Goal: Obtain resource: Obtain resource

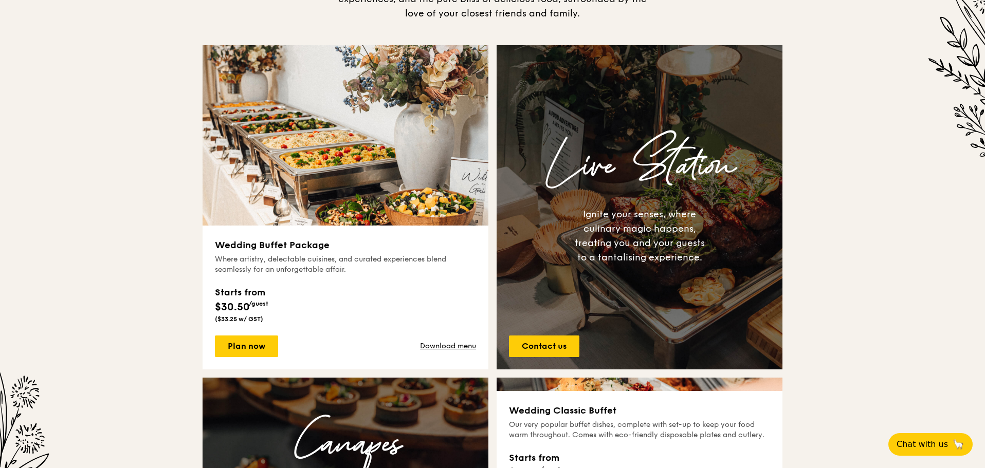
scroll to position [469, 0]
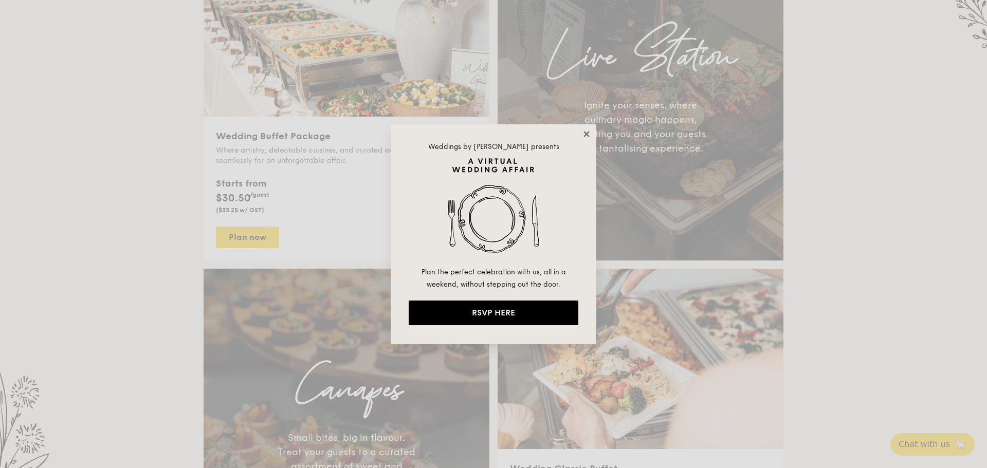
click at [586, 133] on icon at bounding box center [586, 134] width 6 height 6
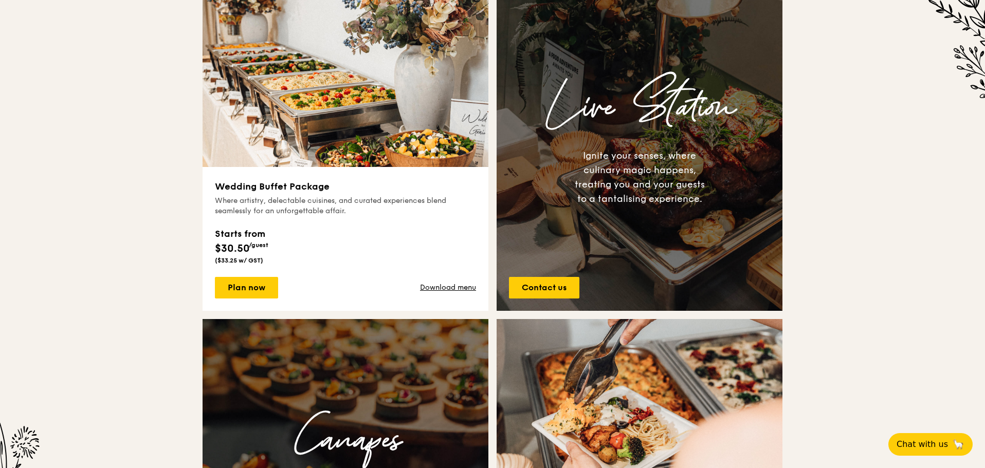
scroll to position [417, 0]
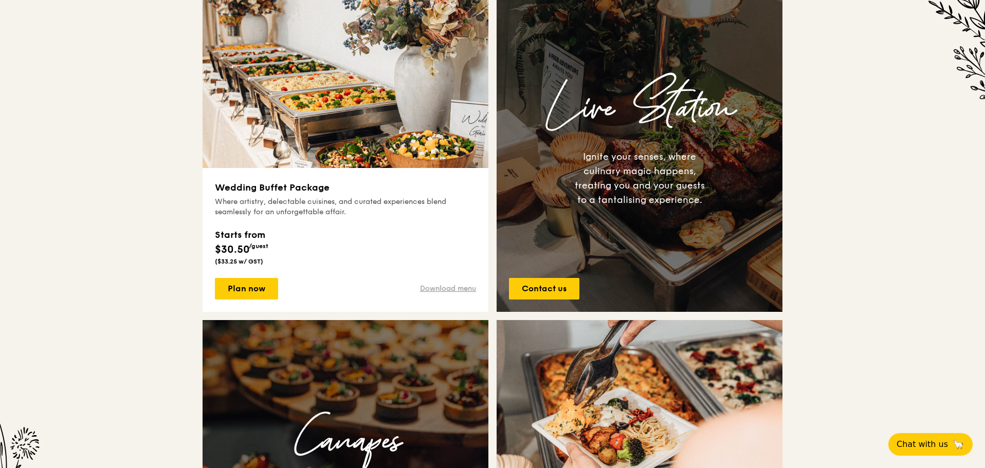
click at [456, 287] on link "Download menu" at bounding box center [448, 289] width 56 height 10
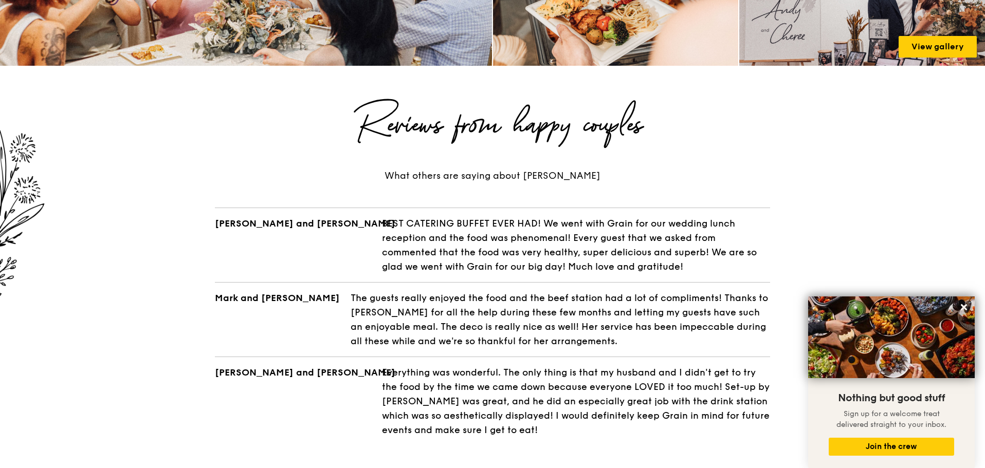
scroll to position [1702, 0]
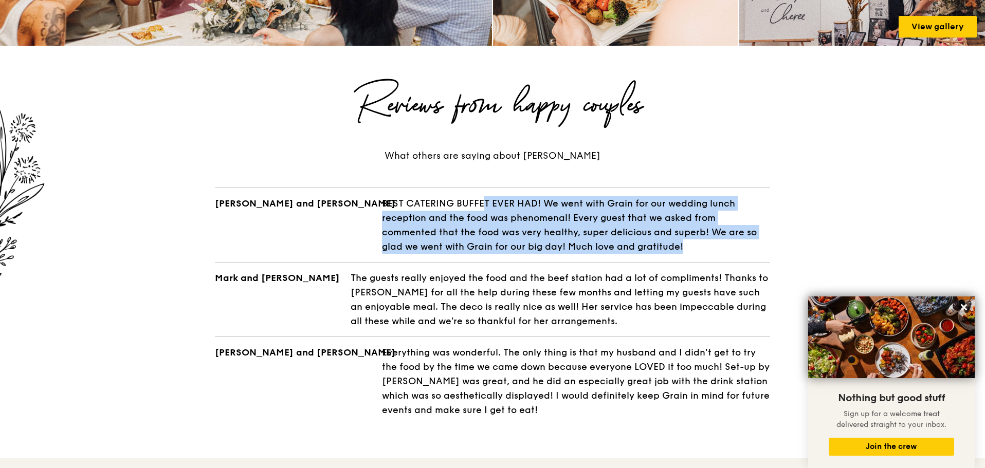
drag, startPoint x: 453, startPoint y: 192, endPoint x: 488, endPoint y: 239, distance: 58.9
click at [488, 239] on div "BEST CATERING BUFFET EVER HAD! We went with Grain for our wedding lunch recepti…" at bounding box center [576, 225] width 388 height 58
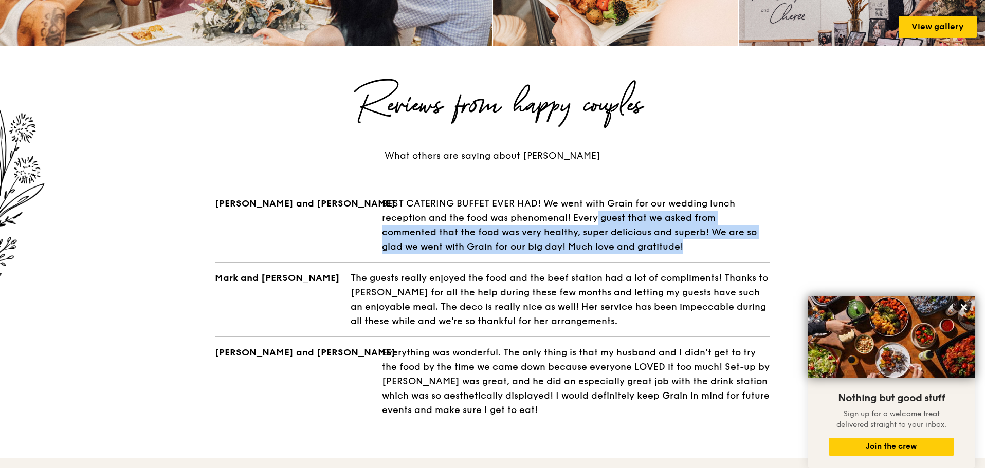
drag, startPoint x: 487, startPoint y: 200, endPoint x: 504, endPoint y: 237, distance: 40.9
click at [504, 237] on div "BEST CATERING BUFFET EVER HAD! We went with Grain for our wedding lunch recepti…" at bounding box center [576, 225] width 388 height 58
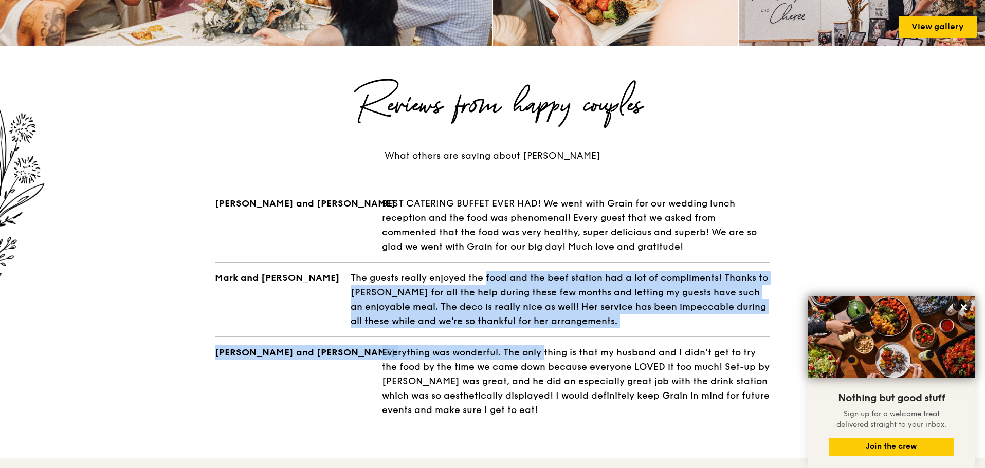
drag, startPoint x: 472, startPoint y: 265, endPoint x: 500, endPoint y: 343, distance: 82.4
click at [500, 343] on div "[PERSON_NAME] and [PERSON_NAME] BEST CATERING BUFFET EVER HAD! We went with Gra…" at bounding box center [492, 303] width 580 height 230
click at [500, 345] on div "Everything was wonderful. The only thing is that my husband and I didn't get to…" at bounding box center [576, 381] width 388 height 72
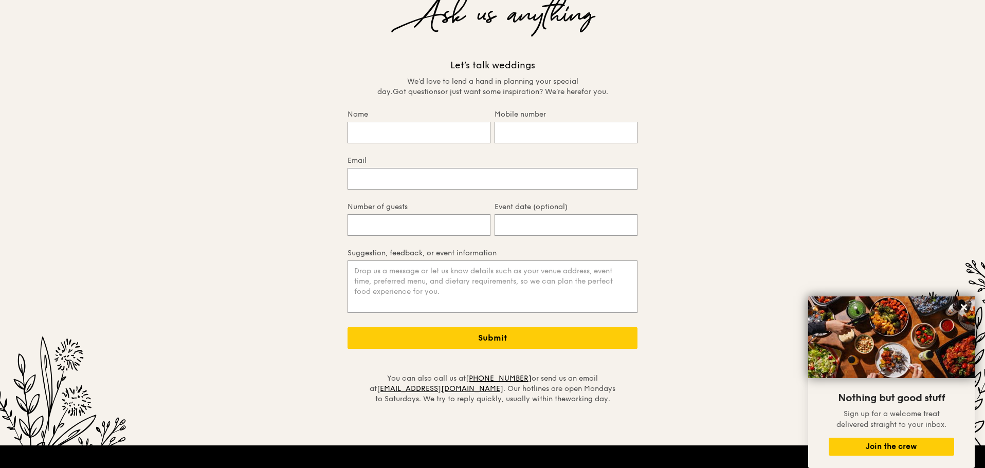
scroll to position [2267, 0]
